Goal: Transaction & Acquisition: Purchase product/service

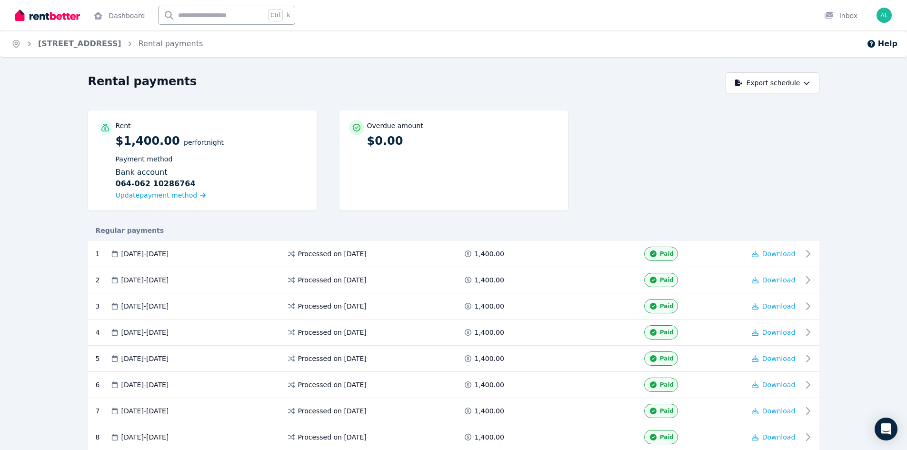
click at [68, 42] on link "1/42 West Ave, Wynnum" at bounding box center [79, 43] width 83 height 9
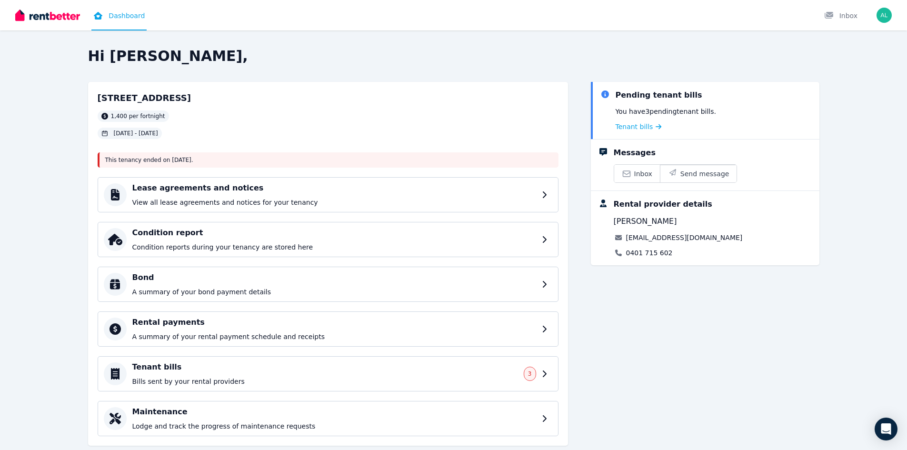
click at [630, 124] on span "Tenant bills" at bounding box center [635, 127] width 38 height 10
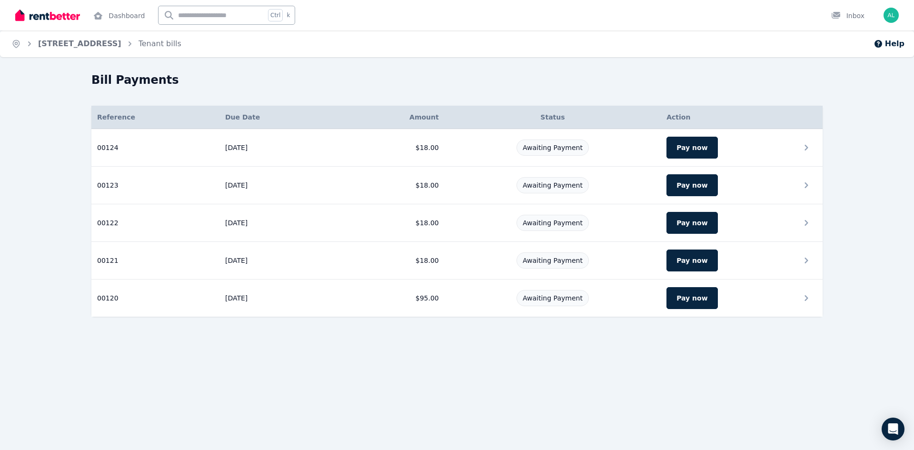
click at [680, 299] on button "Pay now" at bounding box center [692, 298] width 51 height 22
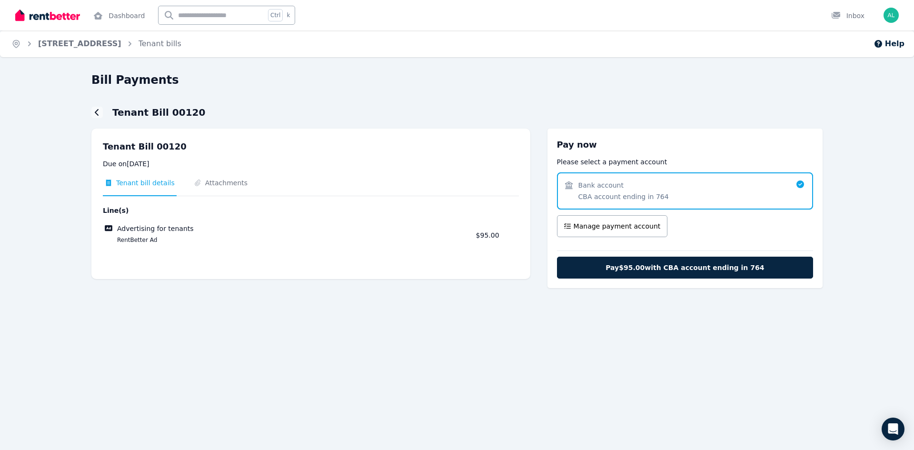
click at [642, 191] on span "Bank account CBA account ending in 764" at bounding box center [624, 190] width 90 height 21
click at [217, 184] on span "Attachments" at bounding box center [226, 183] width 42 height 10
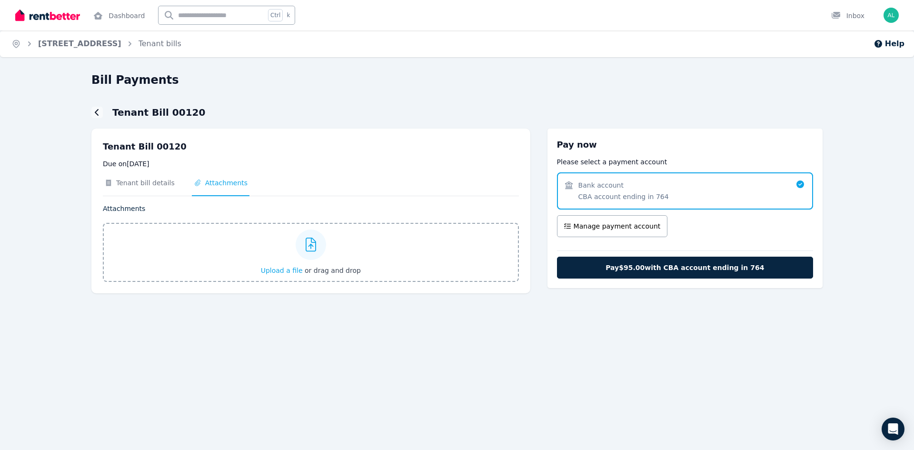
click at [156, 183] on span "Tenant bill details" at bounding box center [145, 183] width 59 height 10
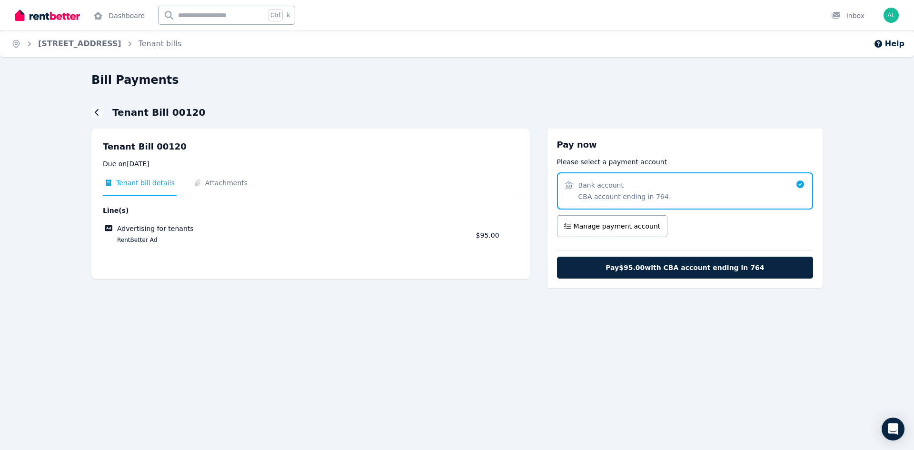
click at [614, 221] on button "Manage payment account" at bounding box center [612, 226] width 111 height 22
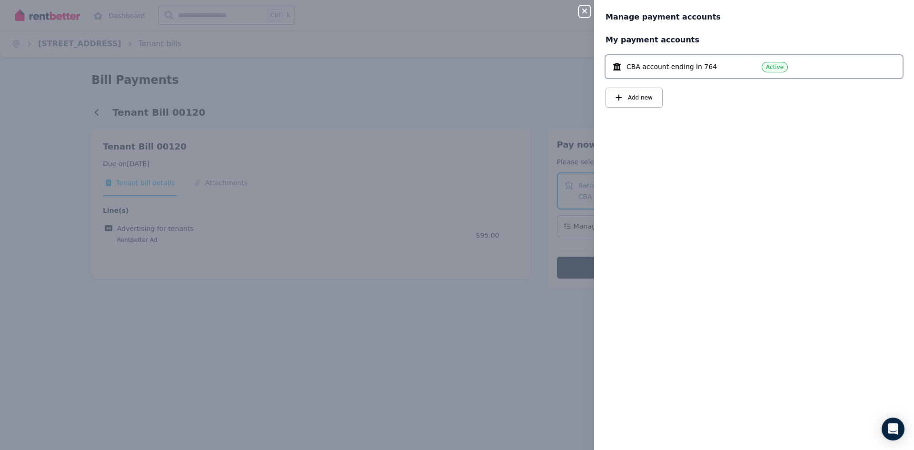
click at [585, 12] on icon "button" at bounding box center [584, 11] width 5 height 5
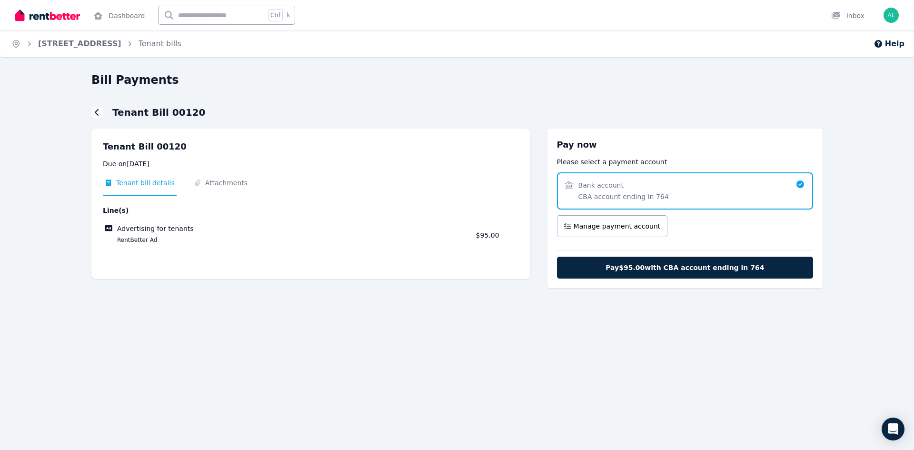
click at [627, 267] on span "Pay $95.00 with CBA account ending in 764" at bounding box center [685, 268] width 159 height 10
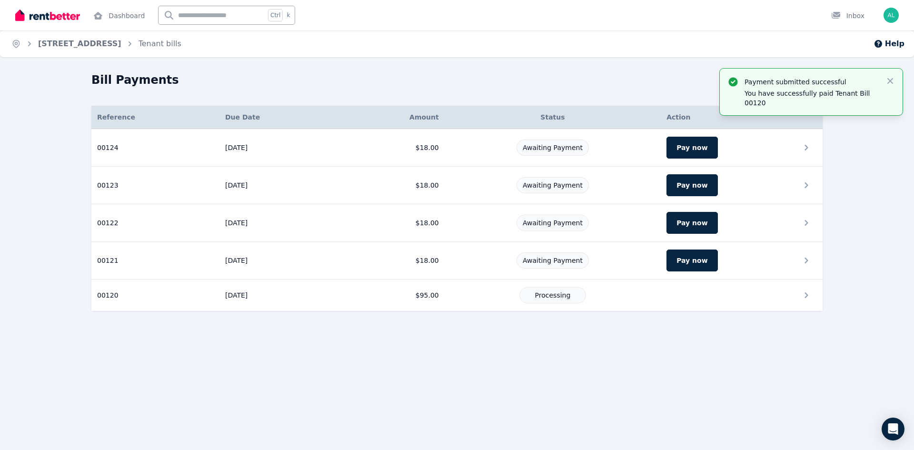
click at [681, 261] on button "Pay now" at bounding box center [692, 261] width 51 height 22
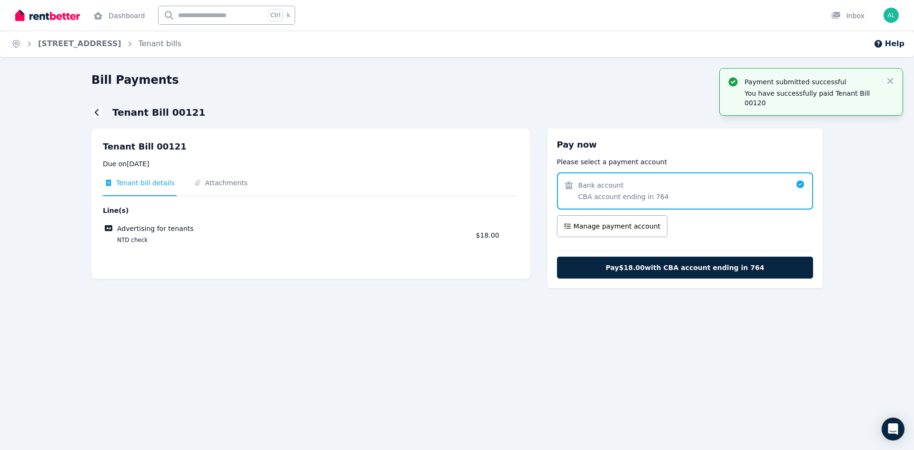
click at [694, 265] on span "Pay $18.00 with CBA account ending in 764" at bounding box center [685, 268] width 159 height 10
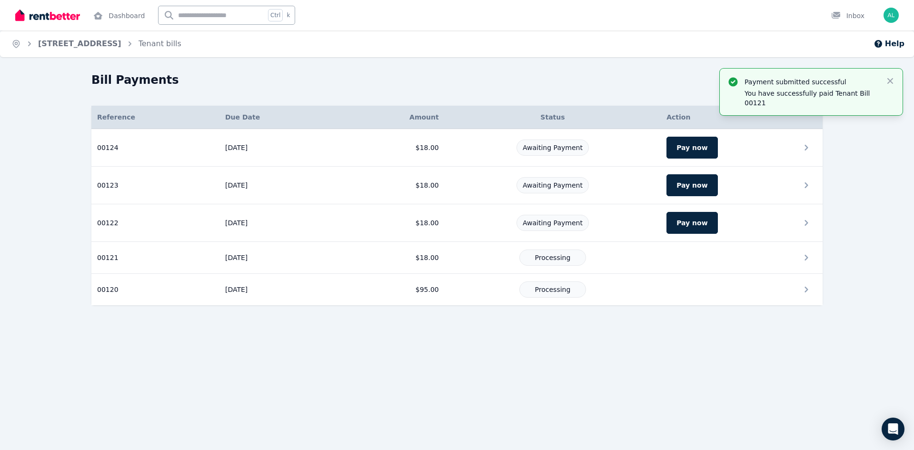
click at [690, 225] on button "Pay now" at bounding box center [692, 223] width 51 height 22
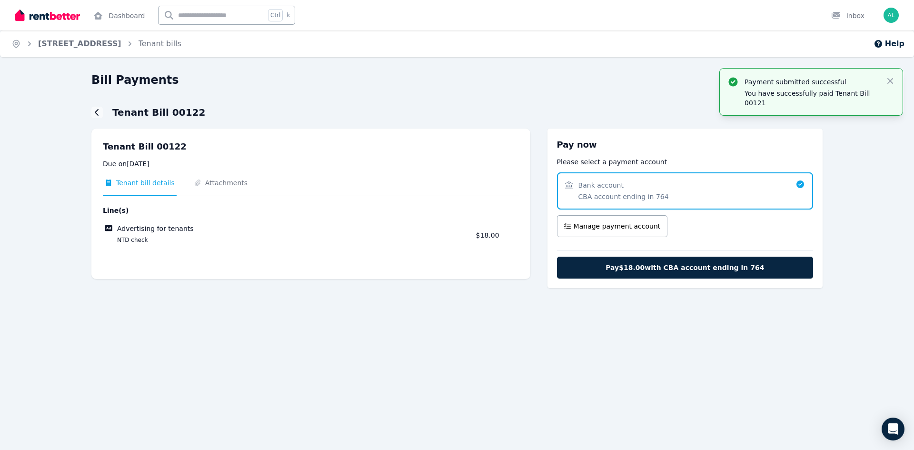
click at [676, 264] on span "Pay $18.00 with CBA account ending in 764" at bounding box center [685, 268] width 159 height 10
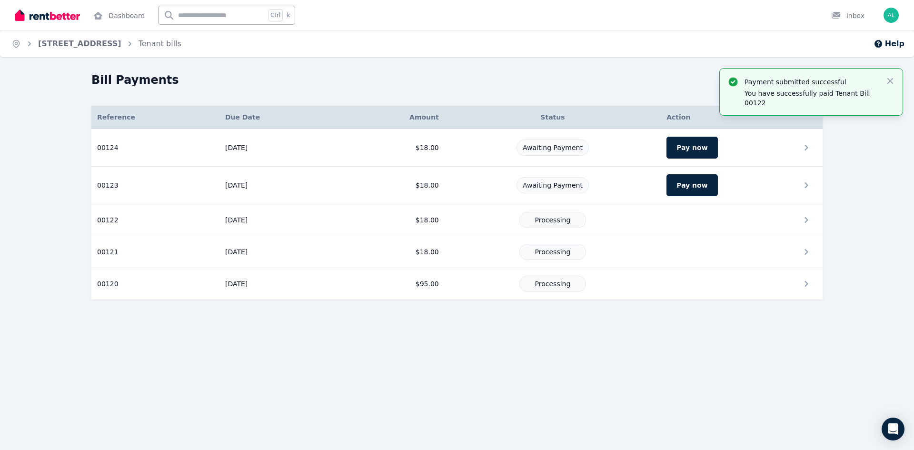
click at [680, 183] on button "Pay now" at bounding box center [692, 185] width 51 height 22
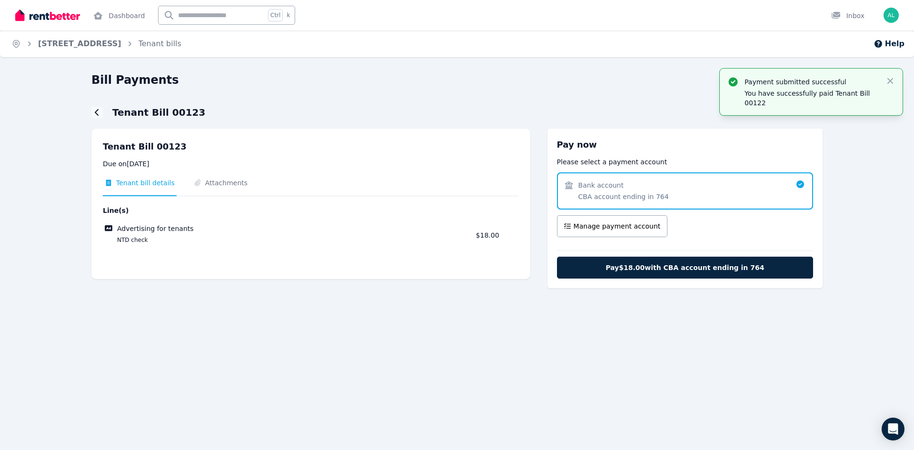
click at [687, 264] on span "Pay $18.00 with CBA account ending in 764" at bounding box center [685, 268] width 159 height 10
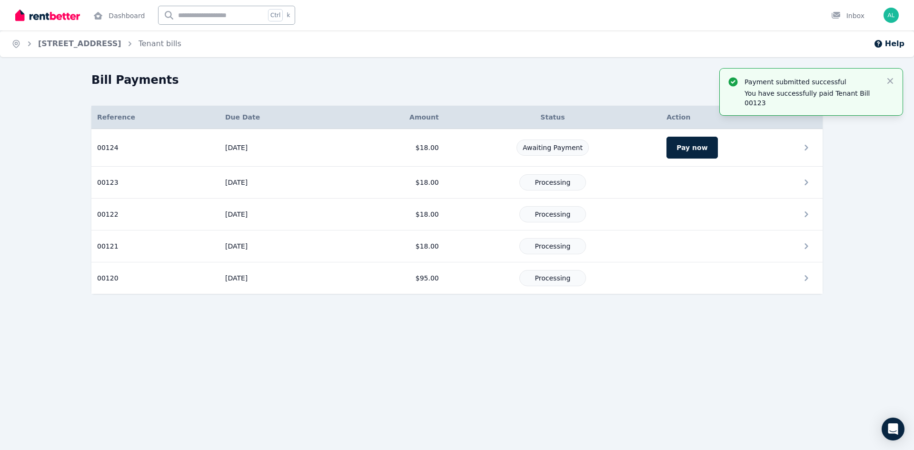
click at [694, 146] on button "Pay now" at bounding box center [692, 148] width 51 height 22
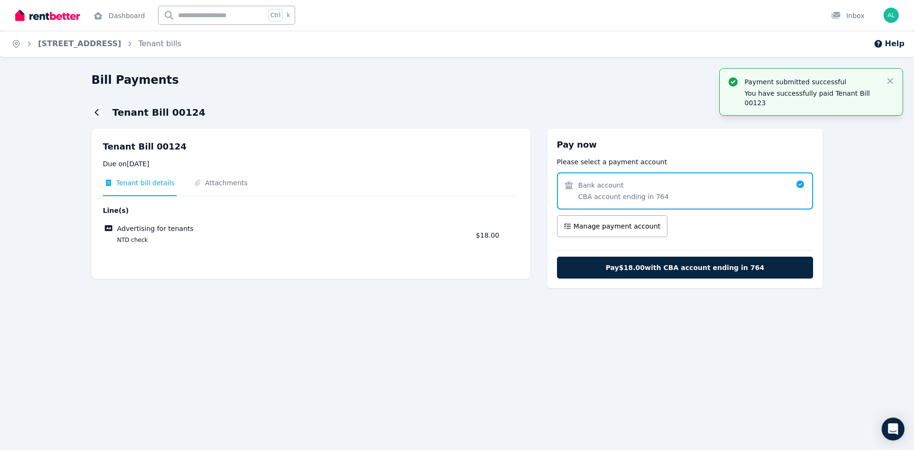
click at [725, 270] on span "Pay $18.00 with CBA account ending in 764" at bounding box center [685, 268] width 159 height 10
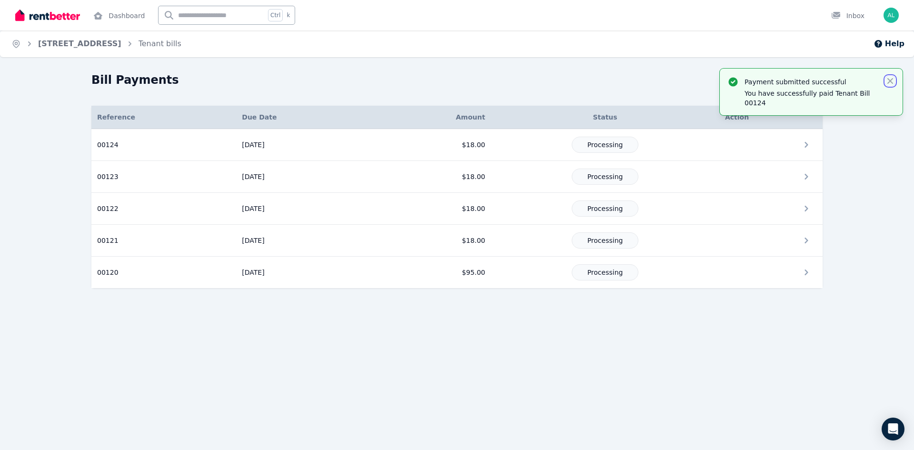
click at [890, 81] on icon "button" at bounding box center [891, 81] width 6 height 6
